Goal: Task Accomplishment & Management: Manage account settings

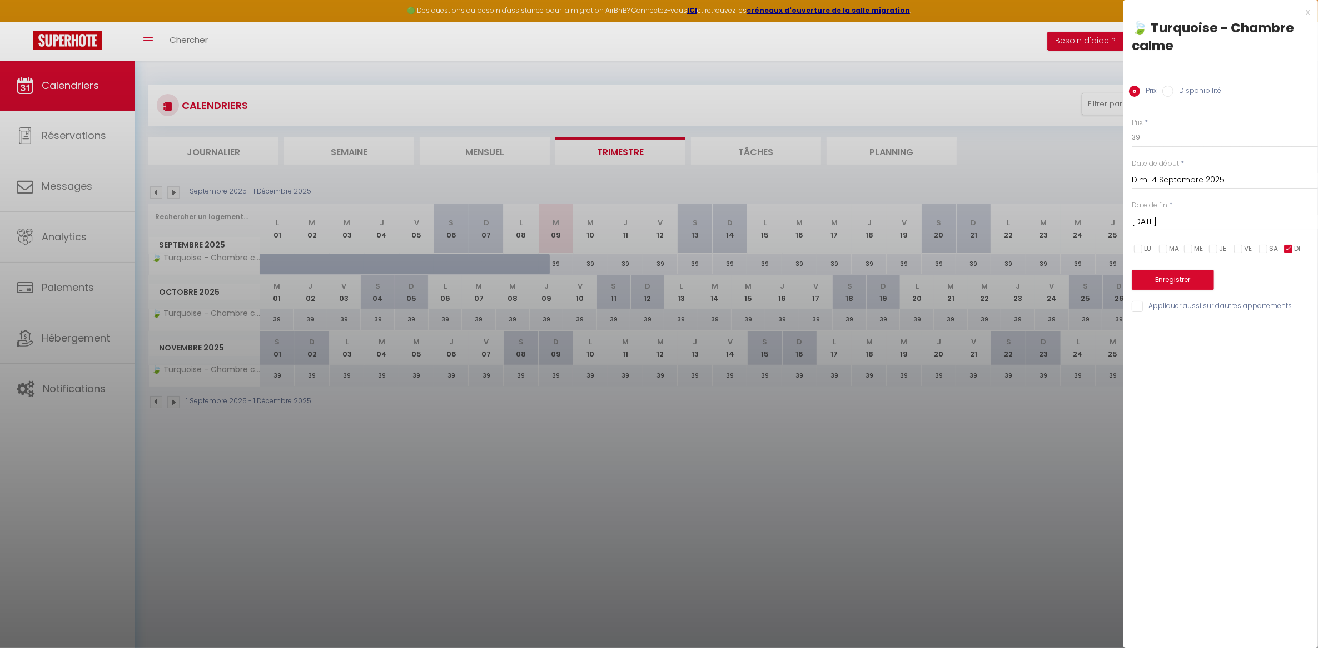
click at [416, 521] on div at bounding box center [659, 324] width 1318 height 648
checkbox input "false"
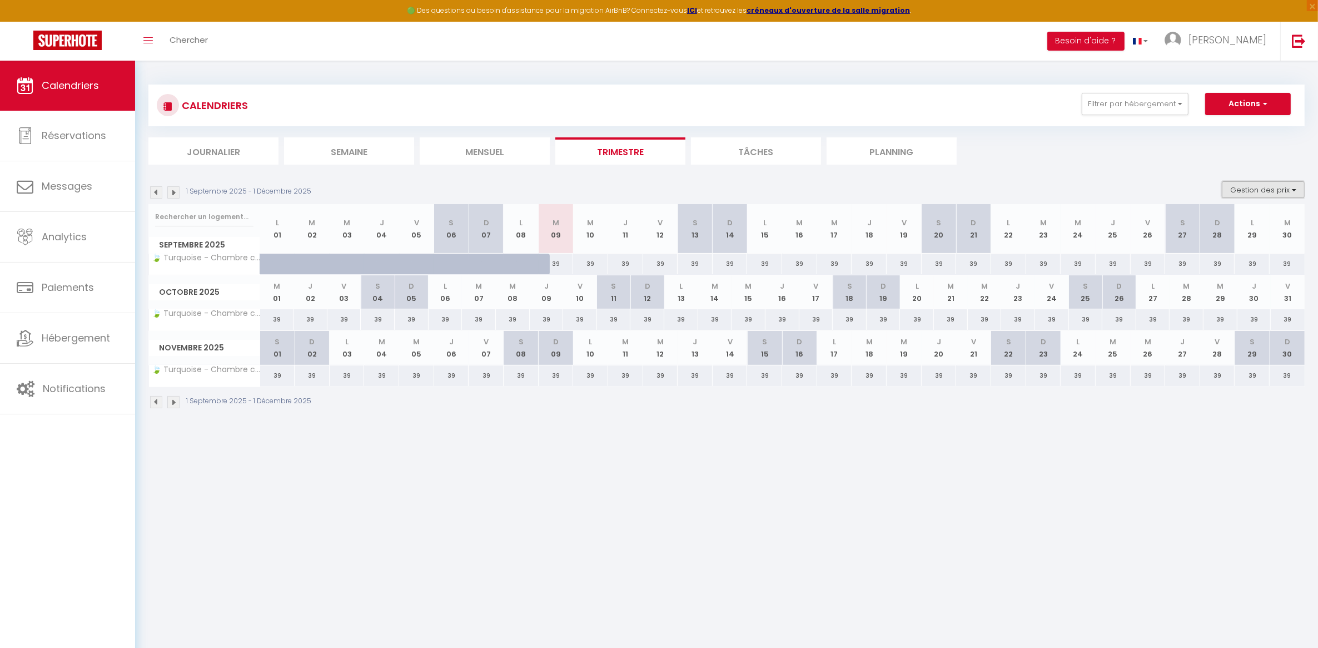
click at [1271, 192] on button "Gestion des prix" at bounding box center [1263, 189] width 83 height 17
click at [1173, 110] on button "Filtrer par hébergement" at bounding box center [1135, 104] width 107 height 22
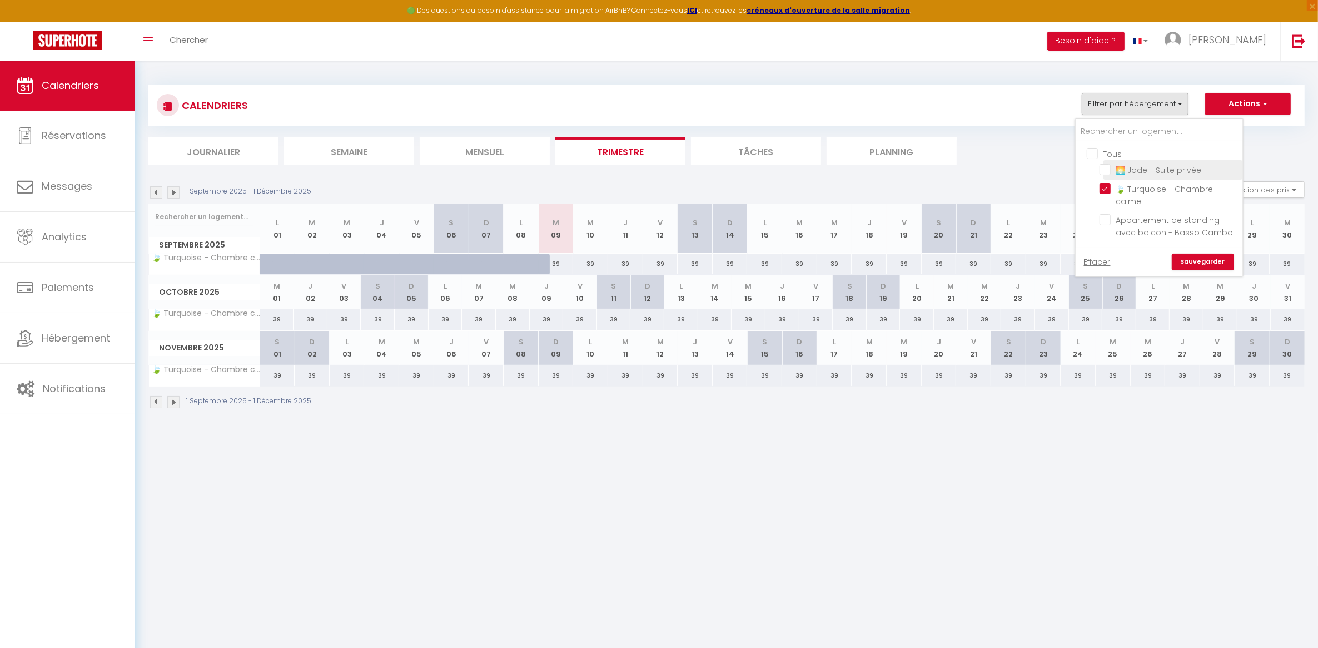
click at [1112, 171] on input "🌅 Jade - Suite privée" at bounding box center [1169, 168] width 139 height 11
checkbox input "true"
checkbox input "false"
click at [1184, 254] on link "Sauvegarder" at bounding box center [1203, 262] width 62 height 17
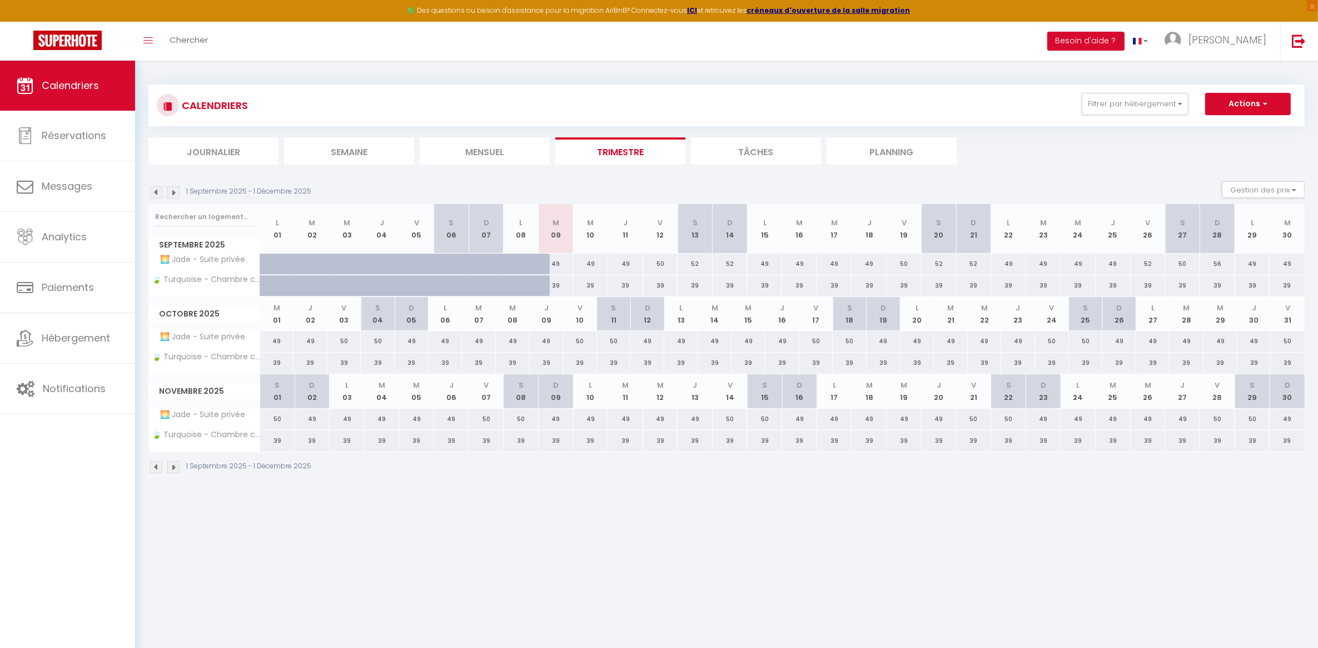
click at [620, 525] on body "🟢 Des questions ou besoin d'assistance pour la migration AirBnB? Connectez-vous…" at bounding box center [659, 385] width 1318 height 648
click at [1166, 101] on button "Filtrer par hébergement" at bounding box center [1135, 104] width 107 height 22
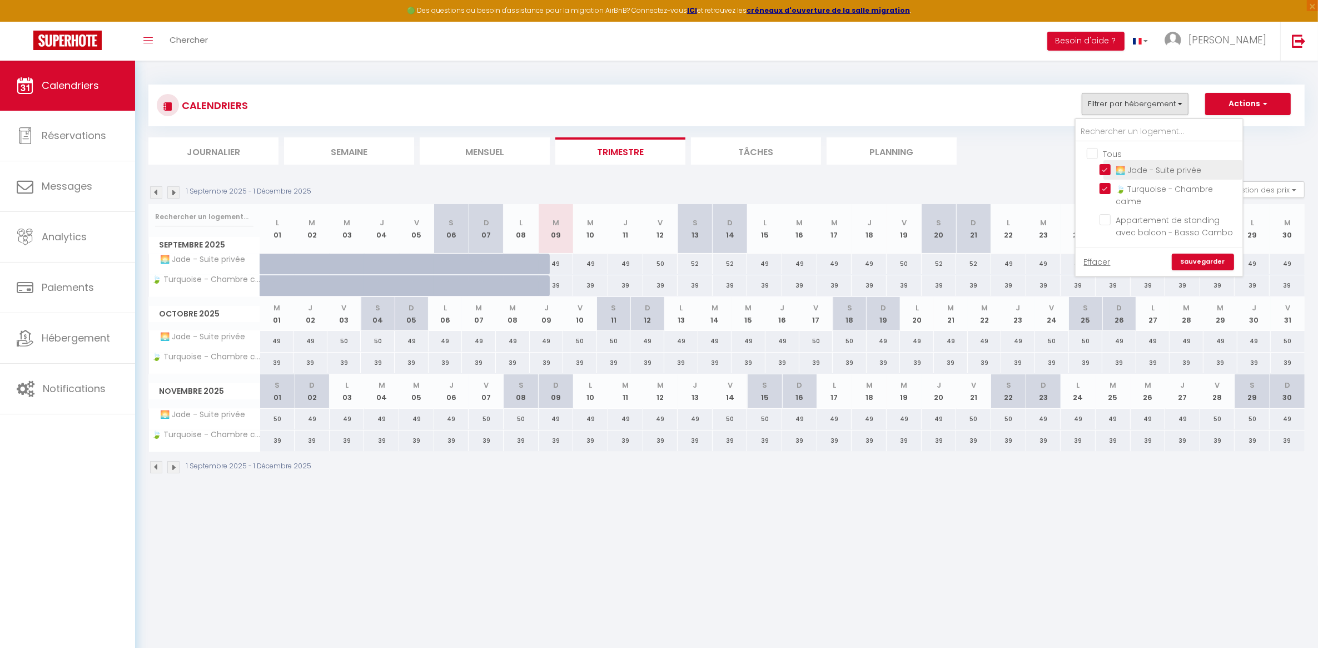
click at [1105, 168] on input "🌅 Jade - Suite privée" at bounding box center [1169, 168] width 139 height 11
checkbox input "false"
click at [1199, 259] on link "Sauvegarder" at bounding box center [1203, 262] width 62 height 17
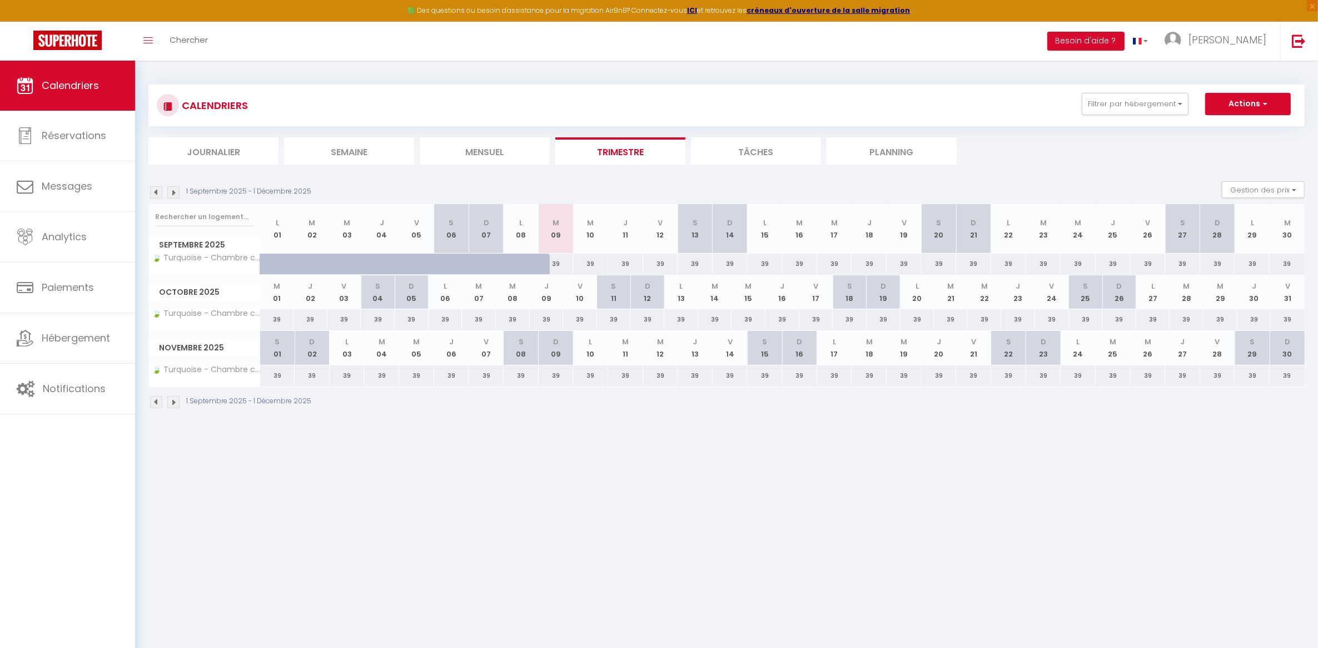
click at [973, 262] on div "39" at bounding box center [973, 264] width 35 height 21
type input "39"
type input "Dim 21 Septembre 2025"
type input "Lun 22 Septembre 2025"
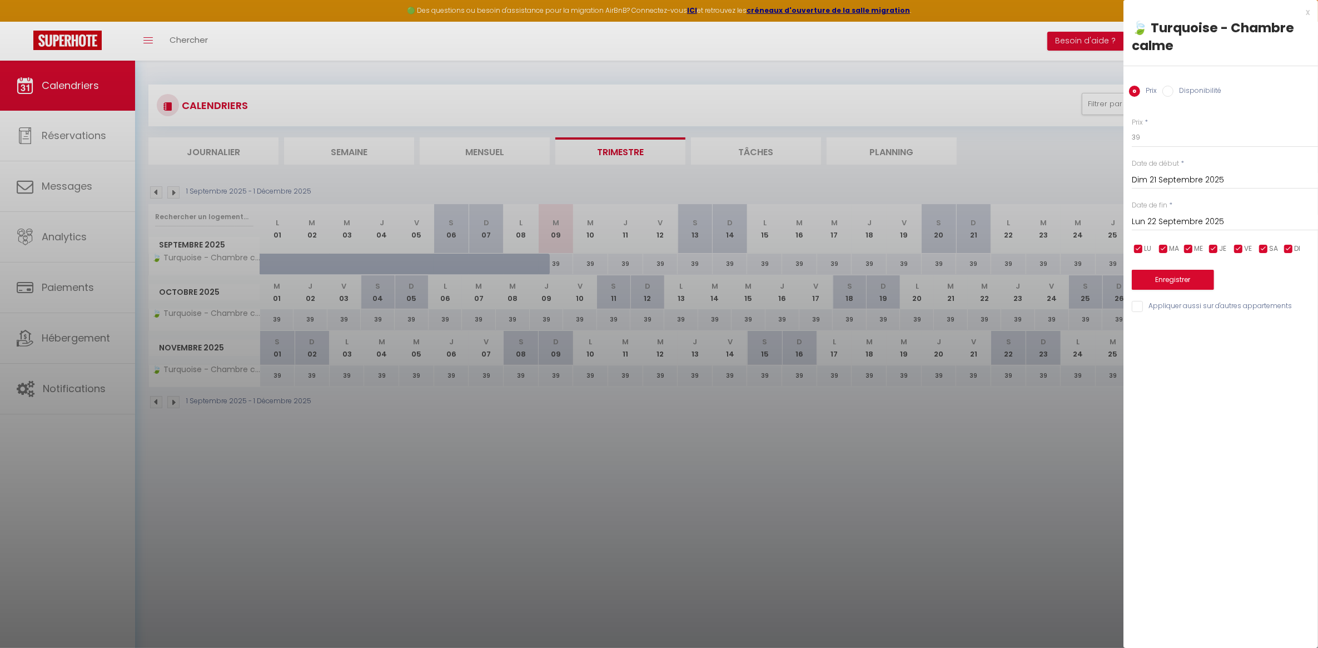
click at [1260, 245] on input "checkbox" at bounding box center [1263, 249] width 11 height 11
checkbox input "false"
click at [1235, 248] on input "checkbox" at bounding box center [1238, 249] width 11 height 11
checkbox input "false"
click at [1211, 251] on input "checkbox" at bounding box center [1213, 249] width 11 height 11
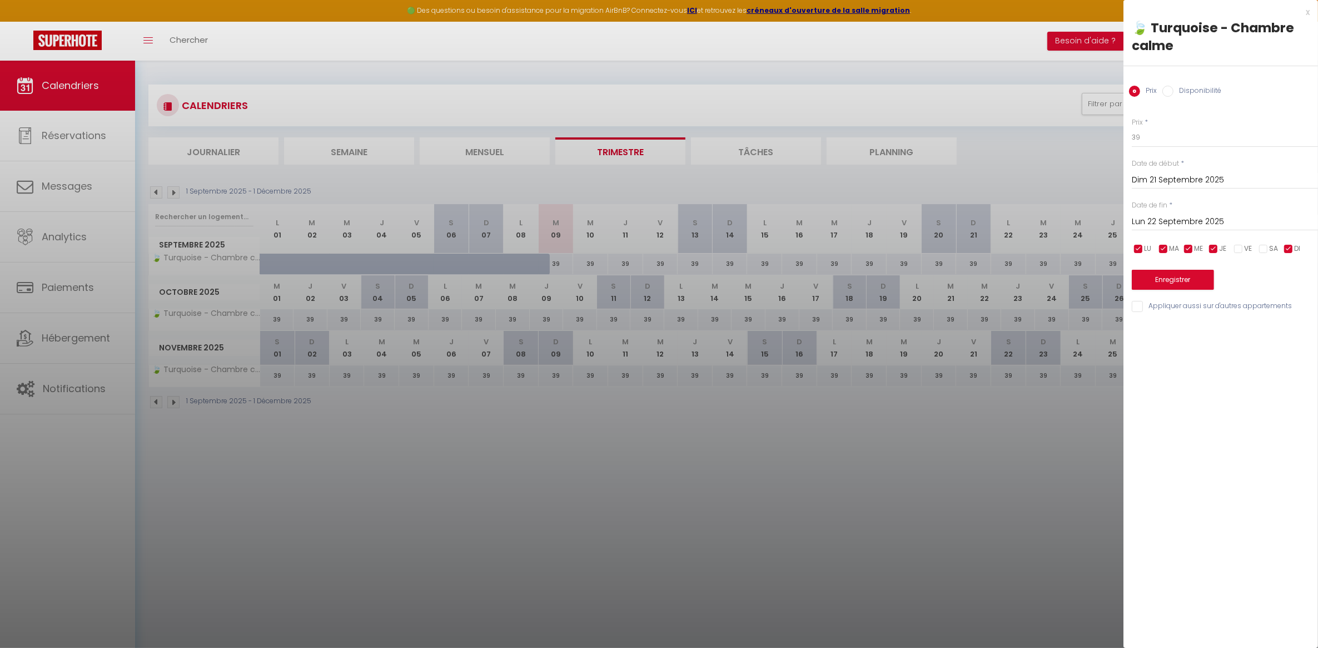
checkbox input "false"
click at [1187, 249] on input "checkbox" at bounding box center [1188, 249] width 11 height 11
checkbox input "false"
click at [1158, 252] on input "checkbox" at bounding box center [1163, 249] width 11 height 11
checkbox input "false"
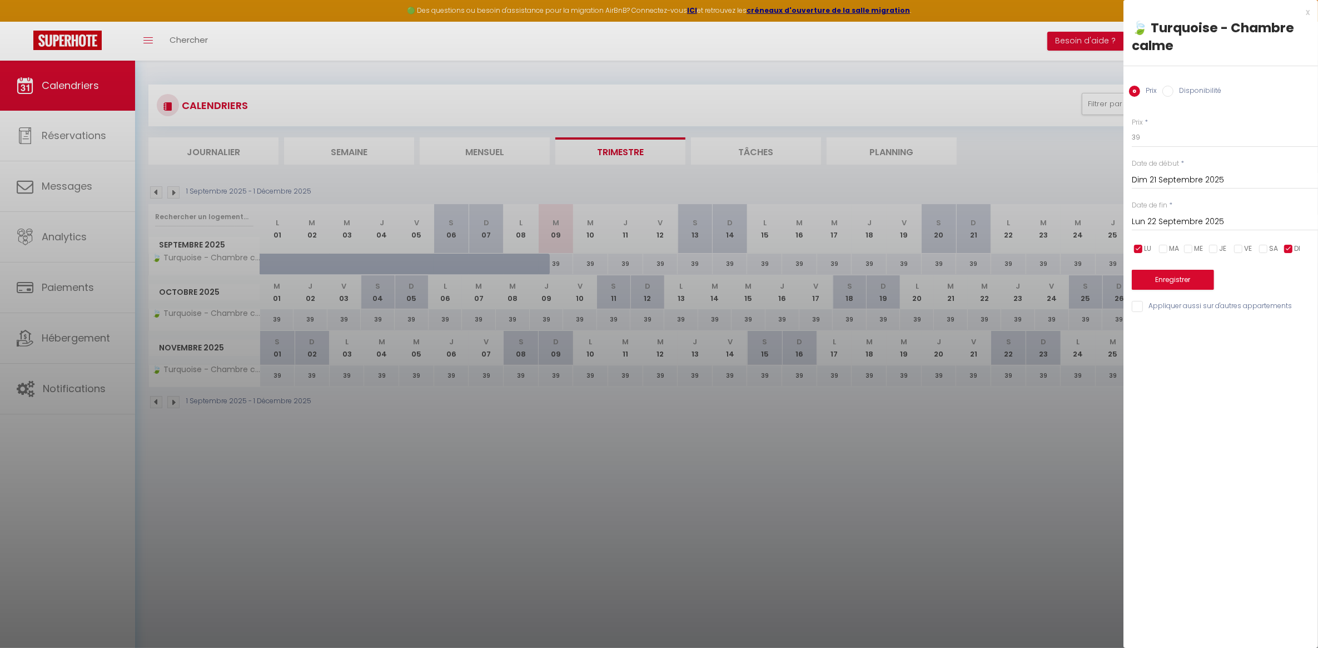
click at [1140, 248] on input "checkbox" at bounding box center [1138, 249] width 11 height 11
checkbox input "false"
click at [1160, 216] on input "Lun 22 Septembre 2025" at bounding box center [1225, 222] width 186 height 14
click at [1289, 240] on span ">" at bounding box center [1286, 241] width 24 height 22
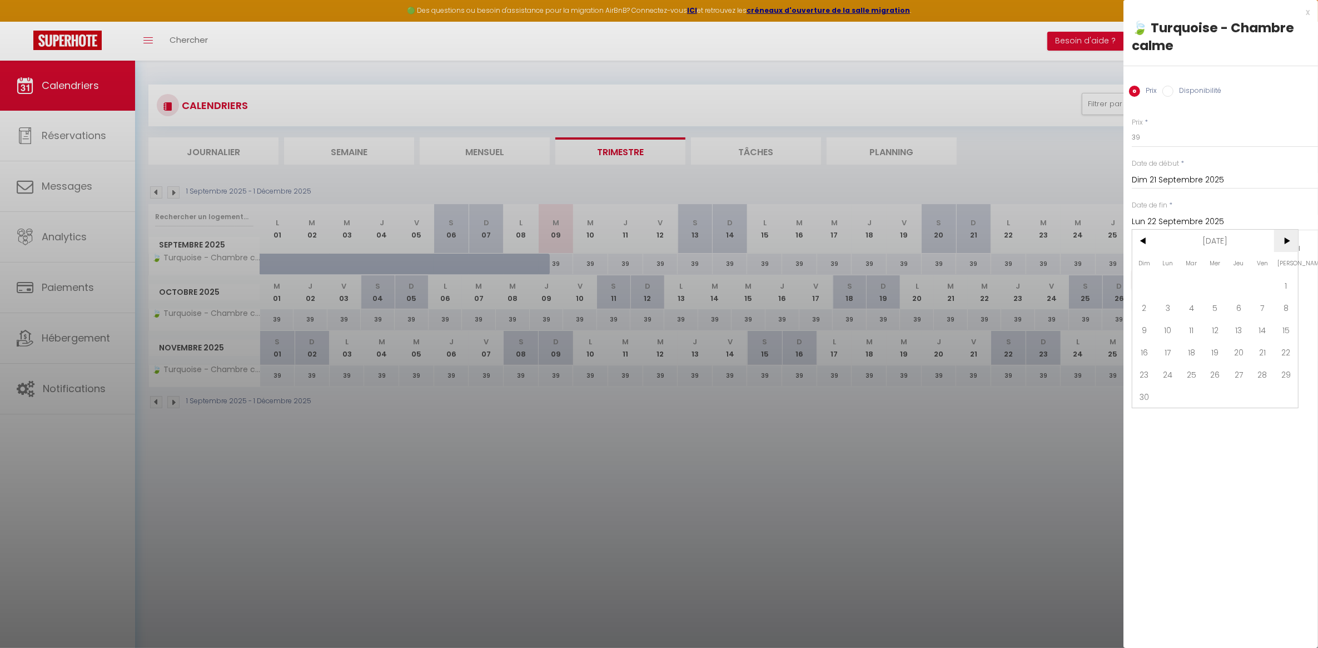
click at [1289, 240] on span ">" at bounding box center [1286, 241] width 24 height 22
click at [1287, 242] on span ">" at bounding box center [1286, 241] width 24 height 22
click at [1287, 371] on span "31" at bounding box center [1286, 374] width 24 height 22
type input "[DATE]"
click at [1169, 133] on input "39" at bounding box center [1225, 137] width 186 height 20
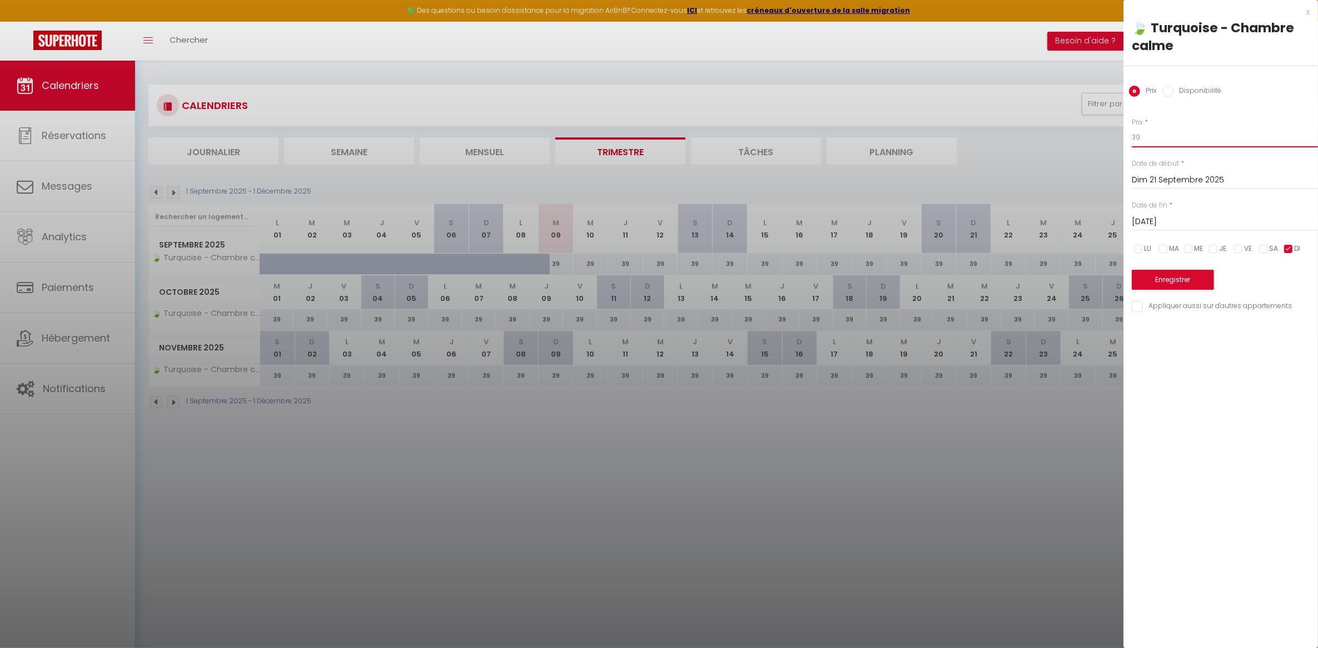
click at [1015, 148] on body "🟢 Des questions ou besoin d'assistance pour la migration AirBnB? Connectez-vous…" at bounding box center [659, 385] width 1318 height 648
type input "41"
click at [1193, 274] on button "Enregistrer" at bounding box center [1173, 280] width 82 height 20
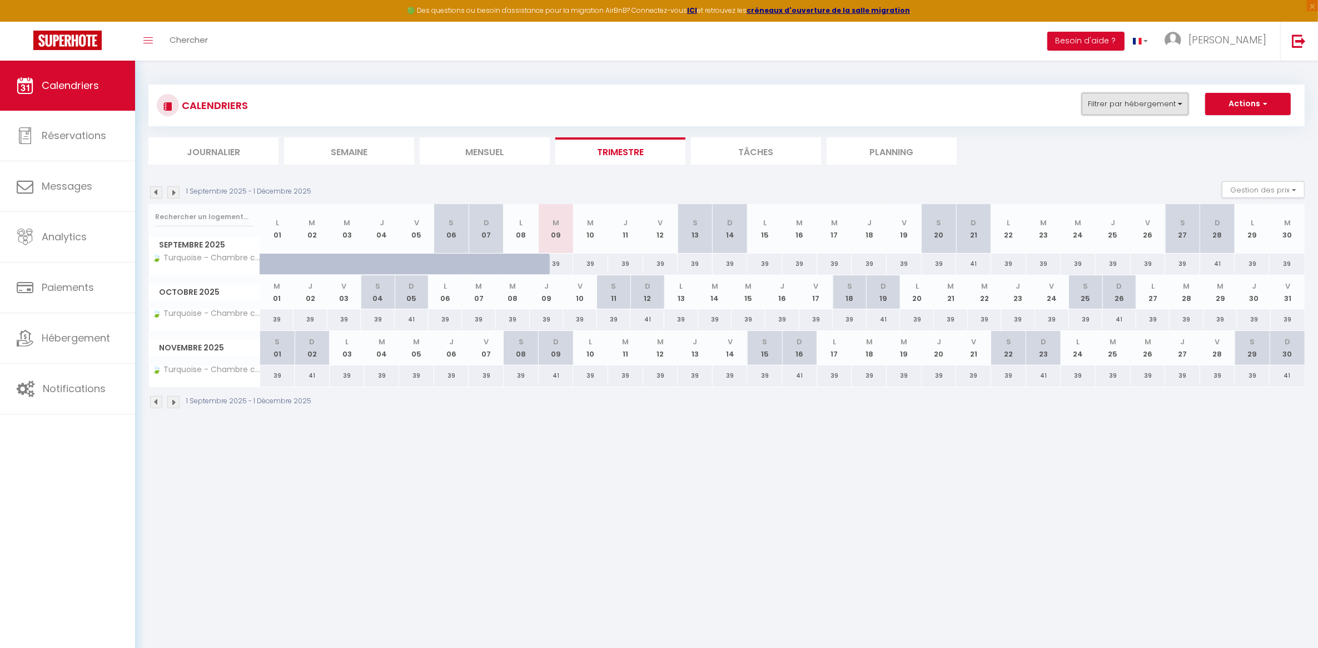
click at [1177, 106] on button "Filtrer par hébergement" at bounding box center [1135, 104] width 107 height 22
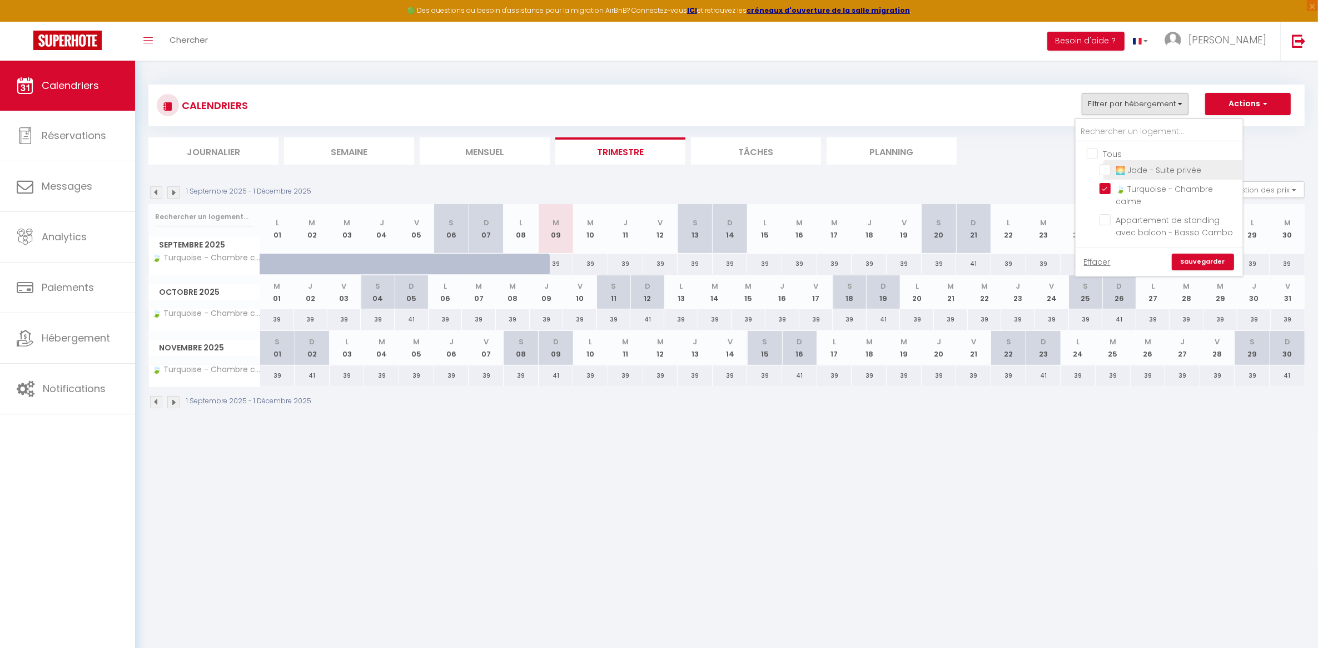
click at [1147, 163] on input "🌅 Jade - Suite privée" at bounding box center [1169, 168] width 139 height 11
checkbox input "true"
checkbox input "false"
click at [1201, 257] on link "Sauvegarder" at bounding box center [1203, 262] width 62 height 17
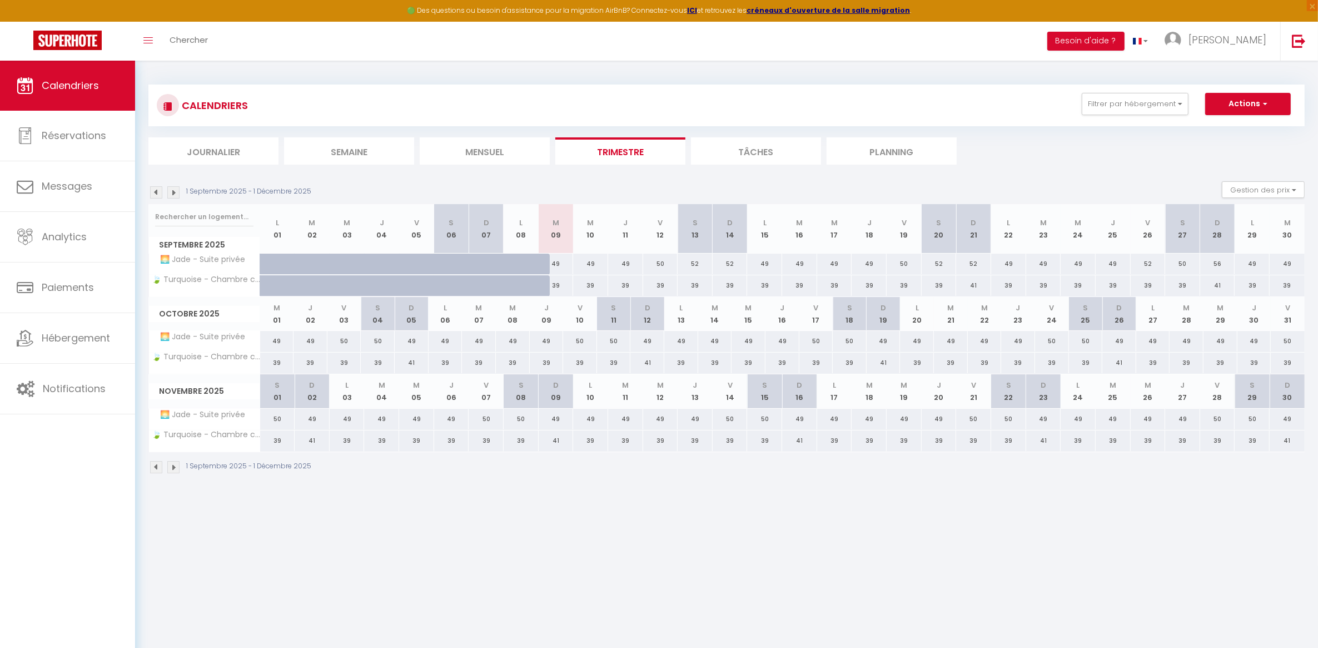
click at [937, 264] on div "52" at bounding box center [939, 264] width 35 height 21
type input "52"
type input "Sam 20 Septembre 2025"
type input "Dim 21 Septembre 2025"
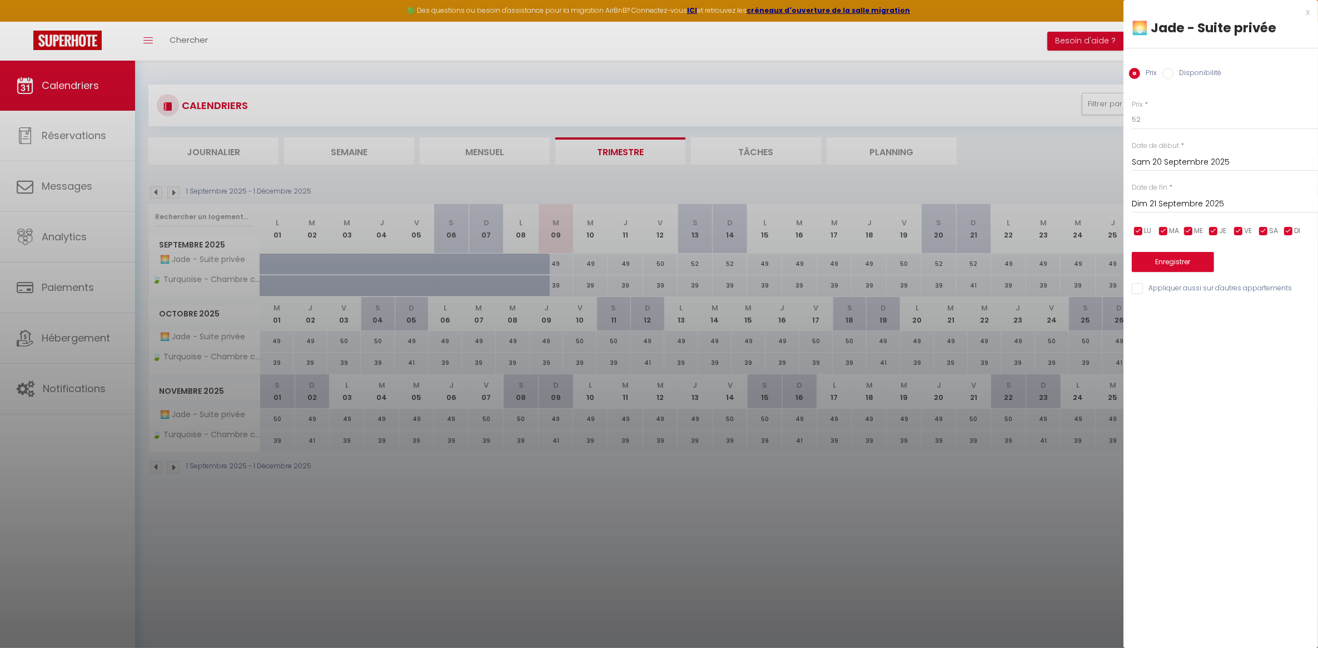
click at [1002, 68] on div at bounding box center [659, 324] width 1318 height 648
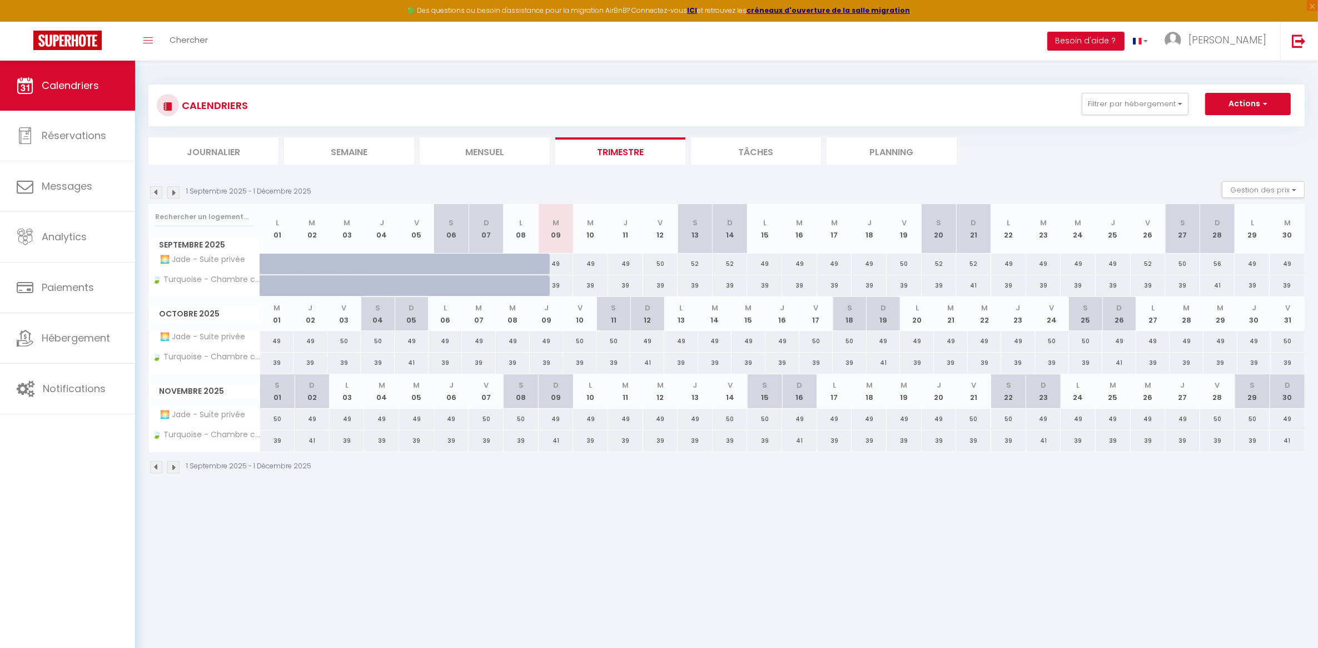
click at [726, 290] on div "39" at bounding box center [730, 285] width 35 height 21
type input "39"
type input "Dim 14 Septembre 2025"
type input "Lun 15 Septembre 2025"
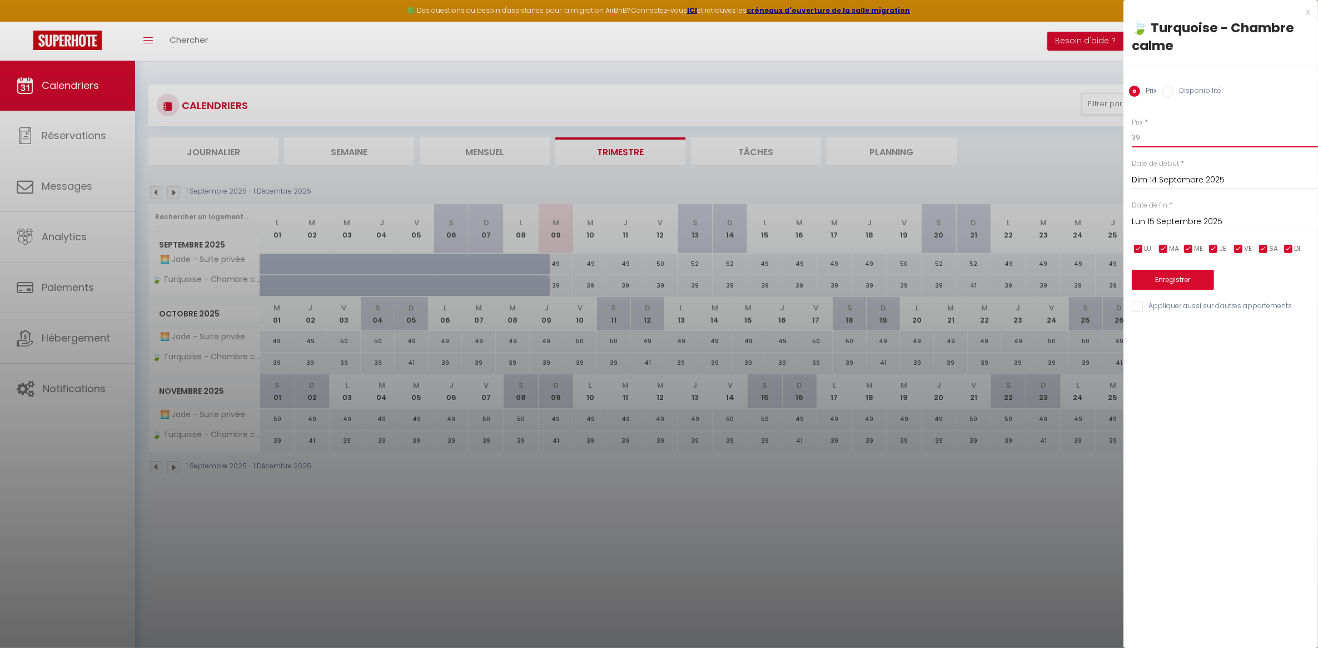
drag, startPoint x: 1168, startPoint y: 135, endPoint x: 1107, endPoint y: 129, distance: 61.4
click at [1107, 129] on body "🟢 Des questions ou besoin d'assistance pour la migration AirBnB? Connectez-vous…" at bounding box center [659, 385] width 1318 height 648
type input "41"
click at [1205, 282] on button "Enregistrer" at bounding box center [1173, 280] width 82 height 20
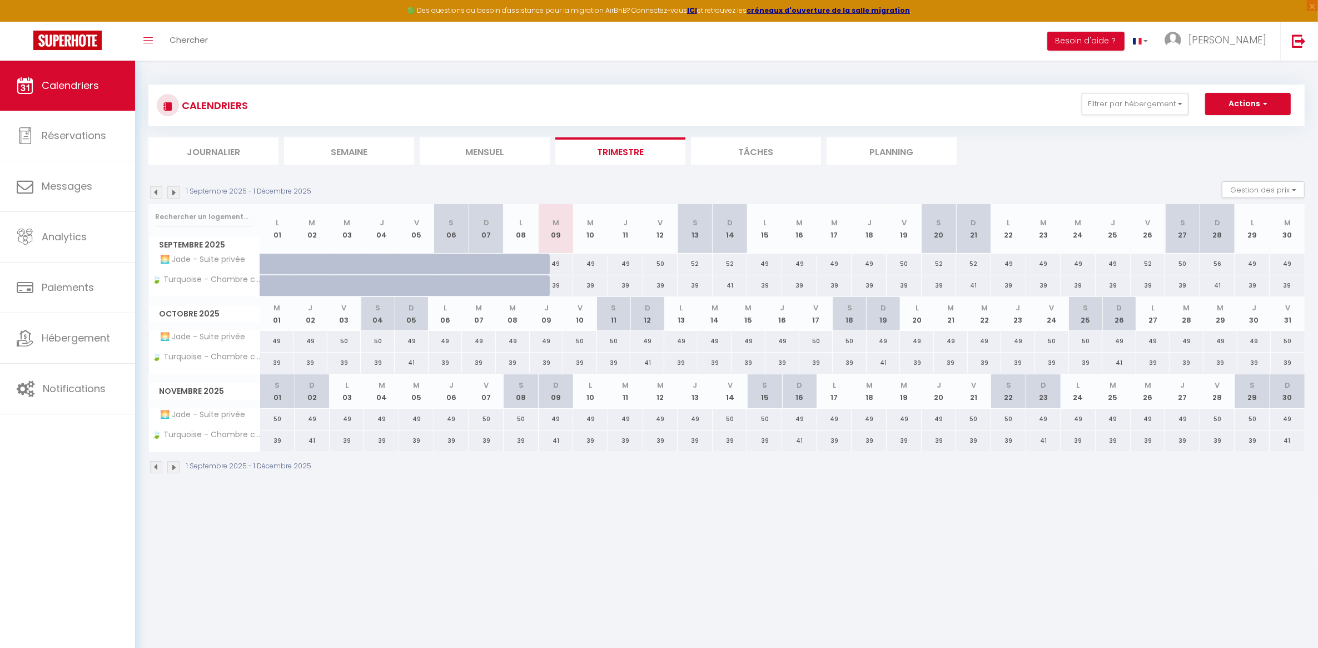
click at [693, 262] on div "52" at bounding box center [695, 264] width 35 height 21
type input "52"
type input "Sam 13 Septembre 2025"
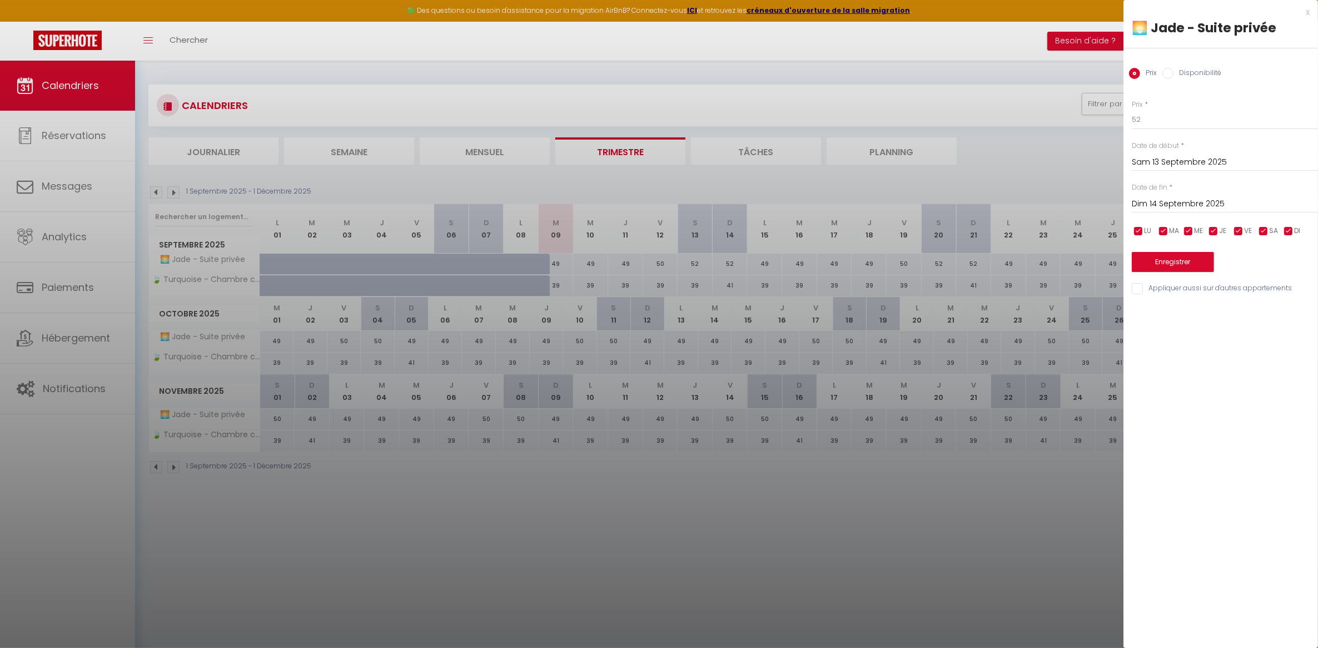
click at [1190, 208] on input "Dim 14 Septembre 2025" at bounding box center [1225, 204] width 186 height 14
click at [1285, 215] on span ">" at bounding box center [1286, 223] width 24 height 22
click at [1285, 216] on span ">" at bounding box center [1286, 223] width 24 height 22
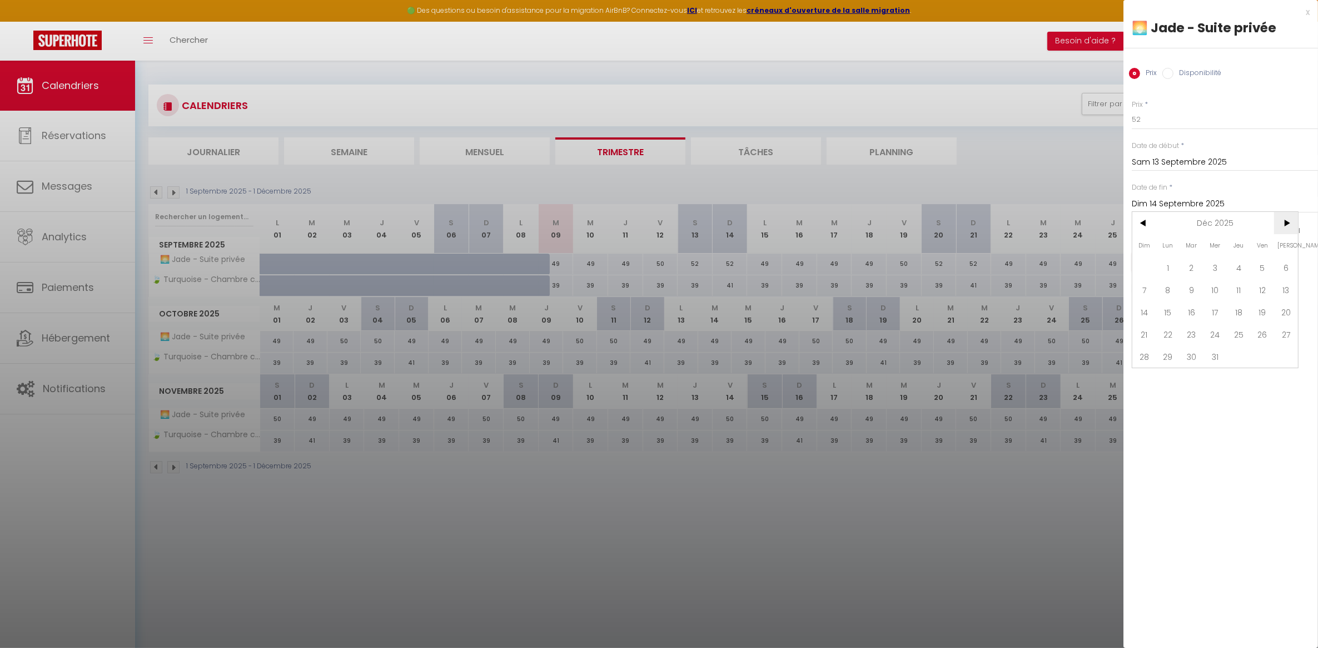
click at [1285, 216] on span ">" at bounding box center [1286, 223] width 24 height 22
click at [1148, 225] on span "<" at bounding box center [1144, 223] width 24 height 22
drag, startPoint x: 1285, startPoint y: 357, endPoint x: 1258, endPoint y: 296, distance: 67.7
click at [1285, 357] on span "31" at bounding box center [1286, 356] width 24 height 22
type input "[DATE]"
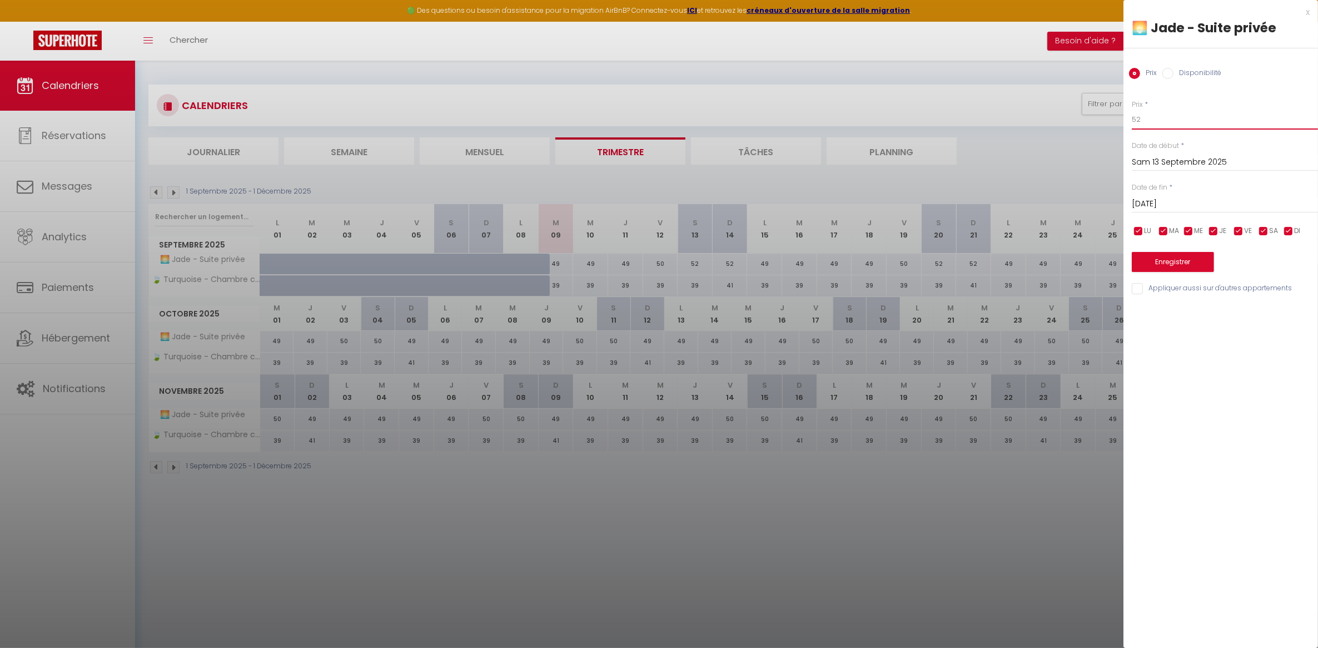
click at [1154, 116] on input "52" at bounding box center [1225, 120] width 186 height 20
type input "50"
click at [1179, 267] on button "Enregistrer" at bounding box center [1173, 262] width 82 height 20
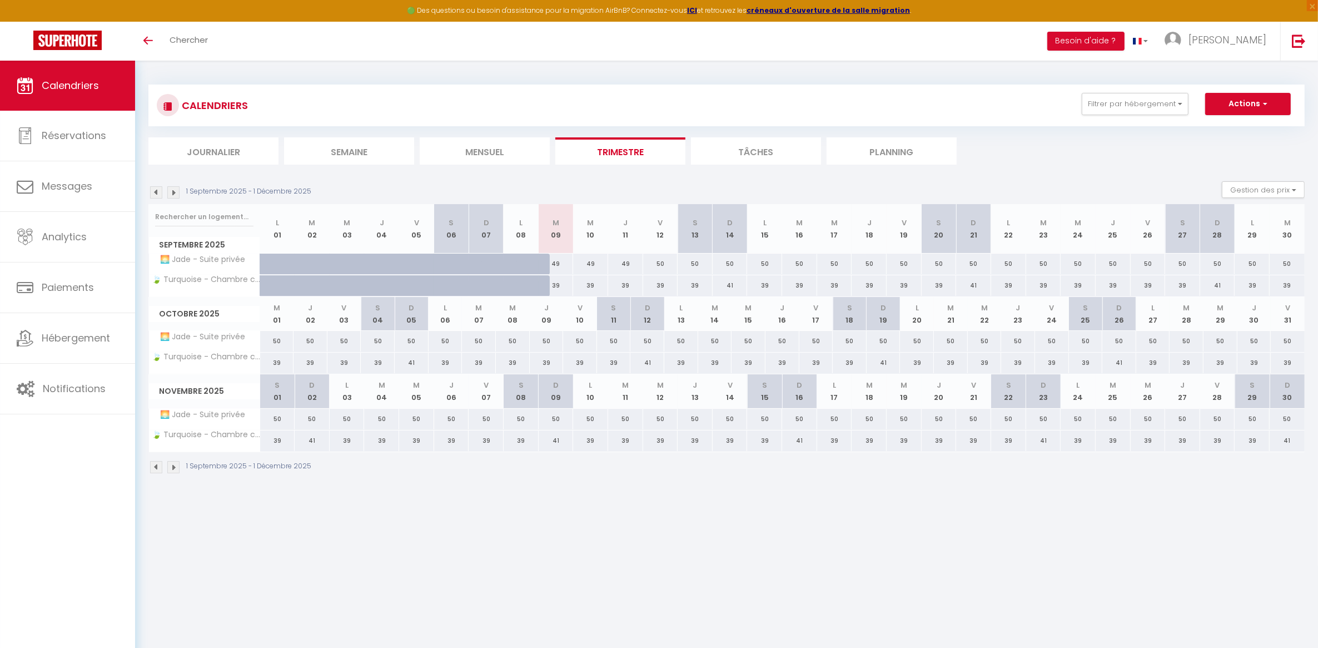
click at [729, 501] on body "🟢 Des questions ou besoin d'assistance pour la migration AirBnB? Connectez-vous…" at bounding box center [659, 385] width 1318 height 648
click at [780, 588] on body "🟢 Des questions ou besoin d'assistance pour la migration AirBnB? Connectez-vous…" at bounding box center [659, 385] width 1318 height 648
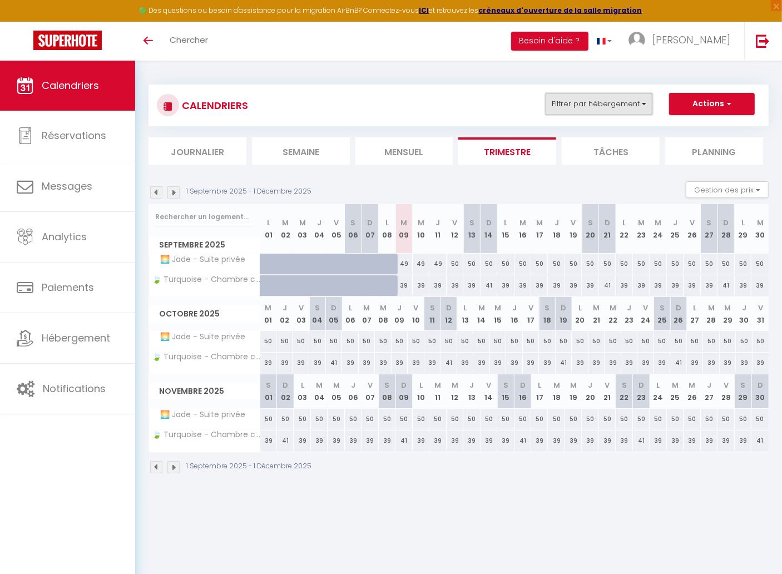
click at [616, 97] on button "Filtrer par hébergement" at bounding box center [598, 104] width 107 height 22
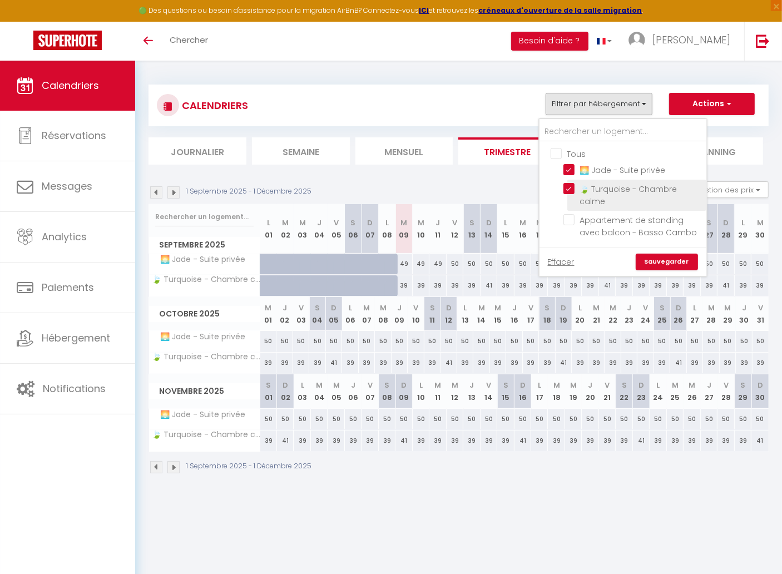
click at [572, 186] on input "🍃 Turquoise - Chambre calme" at bounding box center [632, 188] width 139 height 11
checkbox input "false"
click at [667, 257] on link "Sauvegarder" at bounding box center [666, 262] width 62 height 17
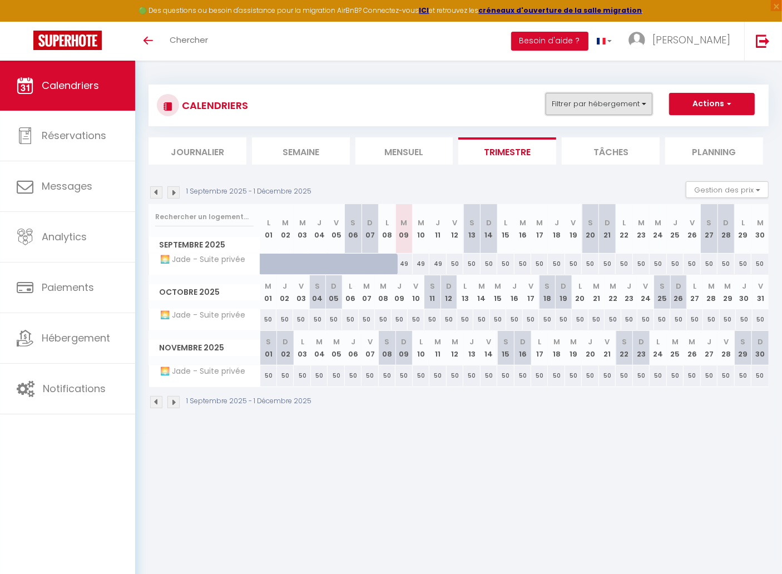
click at [629, 107] on button "Filtrer par hébergement" at bounding box center [598, 104] width 107 height 22
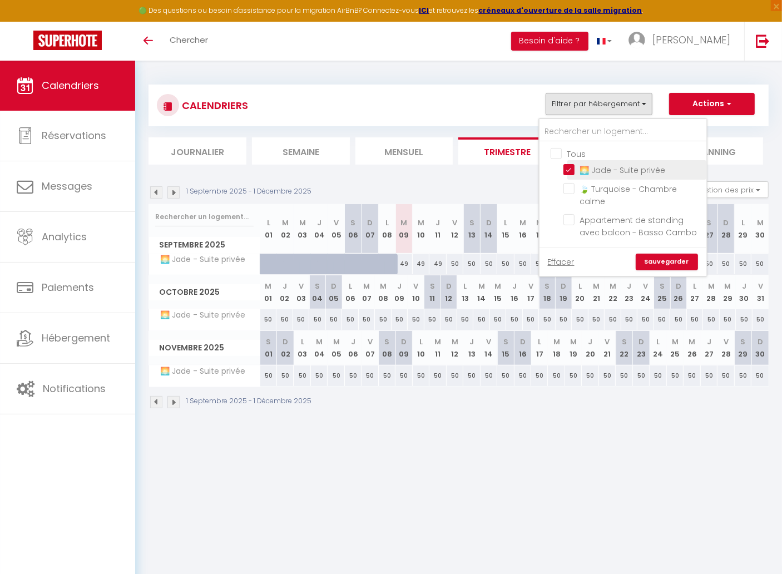
drag, startPoint x: 568, startPoint y: 167, endPoint x: 569, endPoint y: 185, distance: 17.8
click at [569, 167] on input "🌅 Jade - Suite privée" at bounding box center [632, 168] width 139 height 11
checkbox input "false"
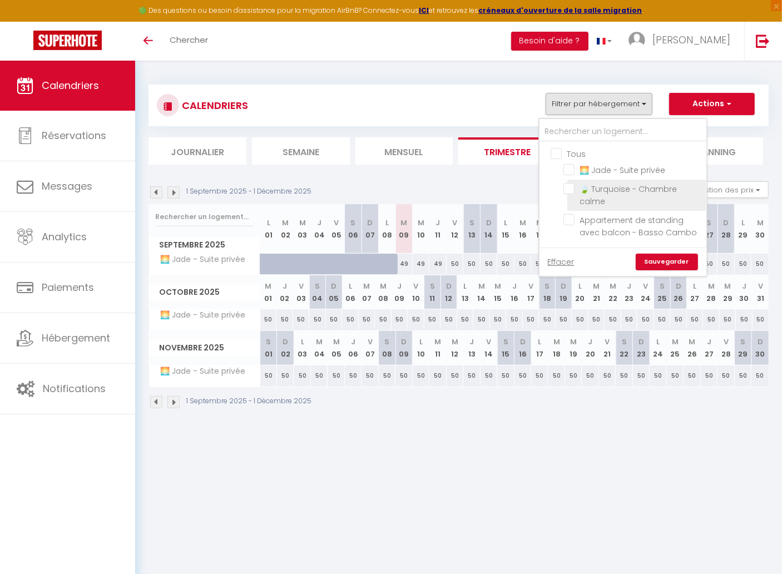
click at [569, 186] on input "🍃 Turquoise - Chambre calme" at bounding box center [632, 188] width 139 height 11
checkbox input "true"
click at [652, 260] on link "Sauvegarder" at bounding box center [666, 262] width 62 height 17
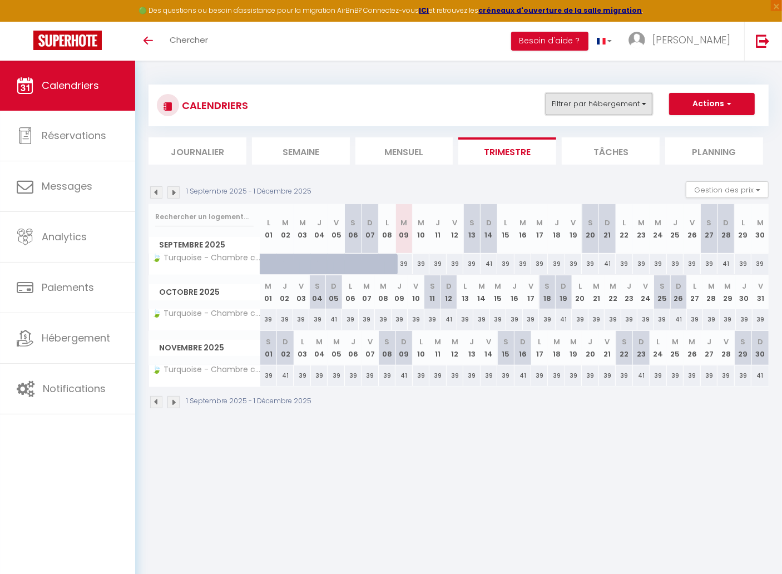
click at [598, 107] on button "Filtrer par hébergement" at bounding box center [598, 104] width 107 height 22
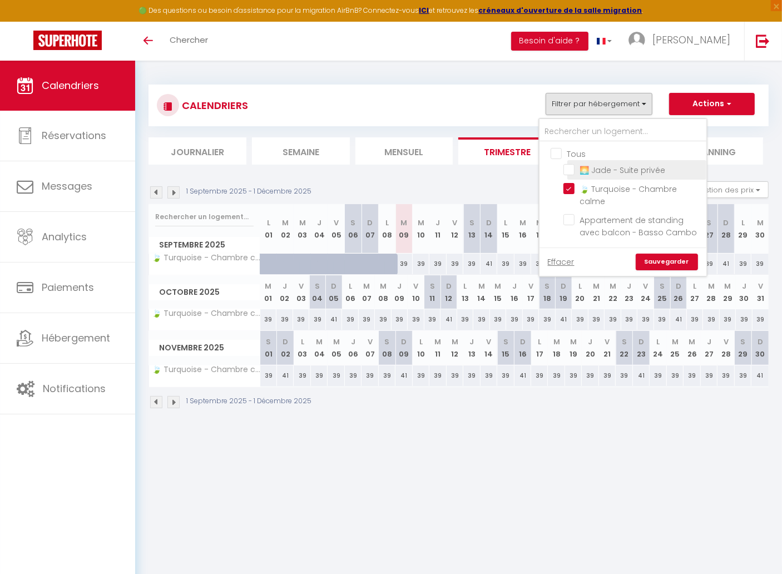
click at [569, 166] on input "🌅 Jade - Suite privée" at bounding box center [632, 168] width 139 height 11
checkbox input "true"
checkbox input "false"
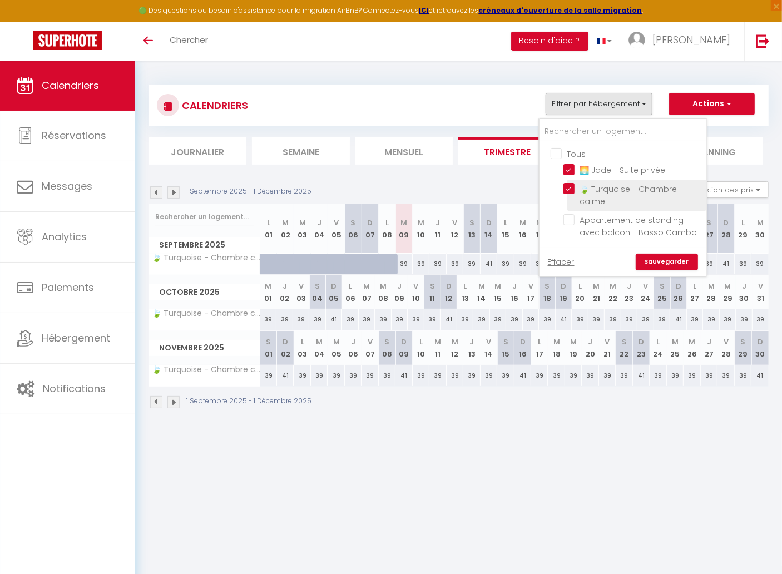
drag, startPoint x: 573, startPoint y: 188, endPoint x: 584, endPoint y: 196, distance: 13.9
click at [572, 188] on input "🍃 Turquoise - Chambre calme" at bounding box center [632, 188] width 139 height 11
checkbox input "false"
click at [658, 259] on link "Sauvegarder" at bounding box center [666, 262] width 62 height 17
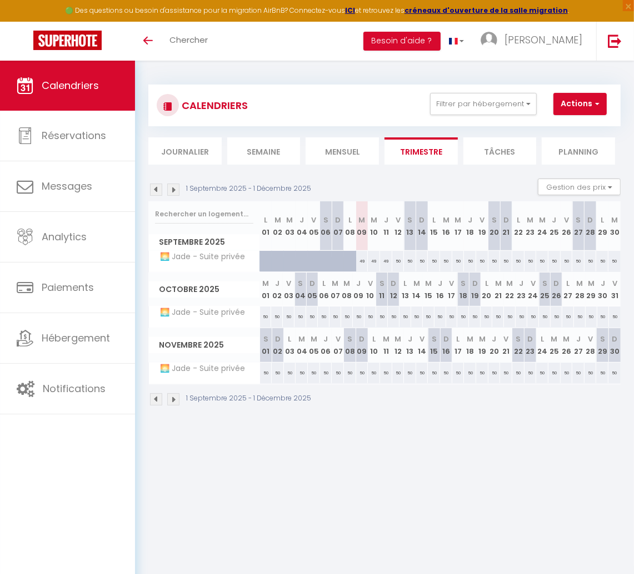
click at [525, 375] on div "50" at bounding box center [531, 372] width 12 height 21
type input "50"
type input "Dim 23 Novembre 2025"
type input "Lun 24 Novembre 2025"
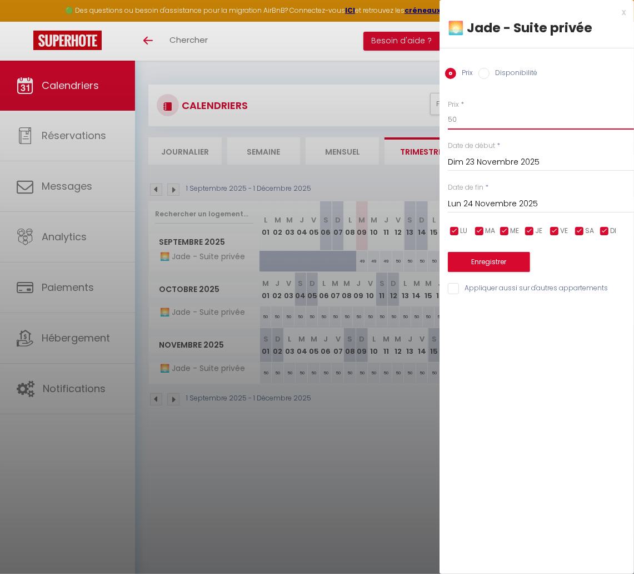
click at [421, 116] on body "🟢 Des questions ou besoin d'assistance pour la migration AirBnB? Connectez-vous…" at bounding box center [317, 348] width 634 height 574
type input "46"
click at [459, 234] on input "checkbox" at bounding box center [454, 231] width 11 height 11
checkbox input "false"
click at [481, 261] on button "Enregistrer" at bounding box center [489, 262] width 82 height 20
